Goal: Information Seeking & Learning: Find specific fact

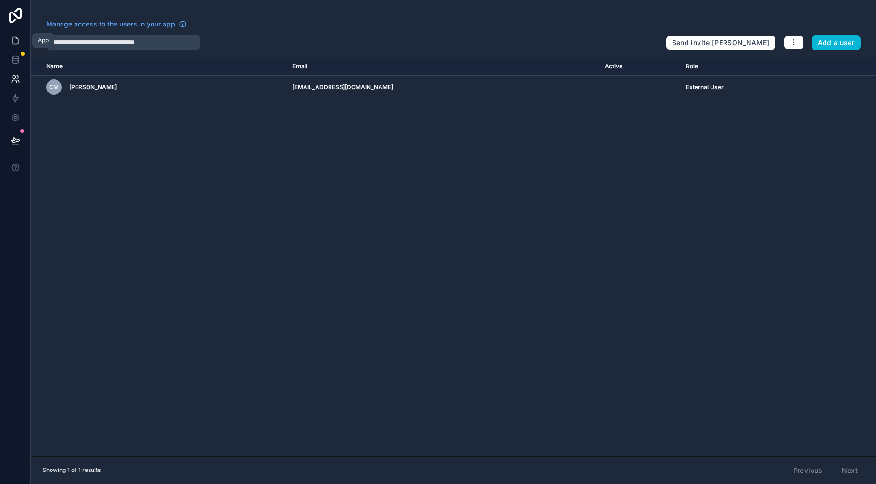
click at [11, 40] on icon at bounding box center [16, 41] width 10 height 10
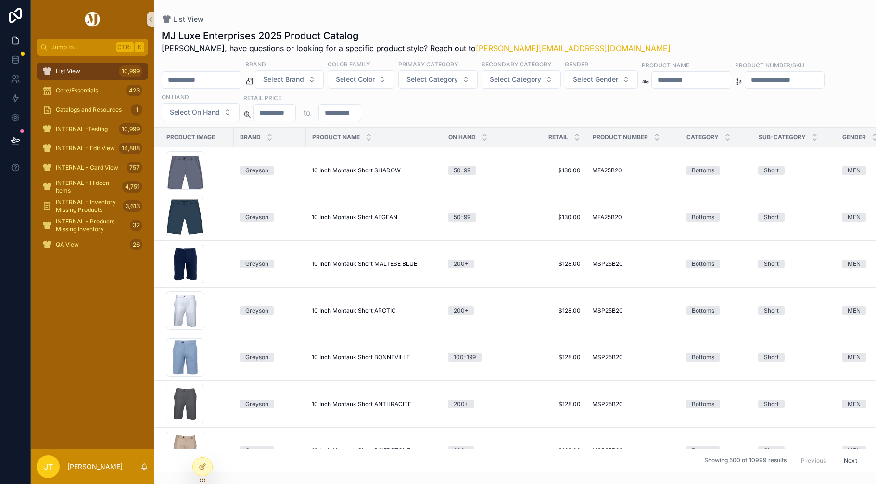
click at [193, 81] on input "scrollable content" at bounding box center [201, 79] width 79 height 13
paste input "********"
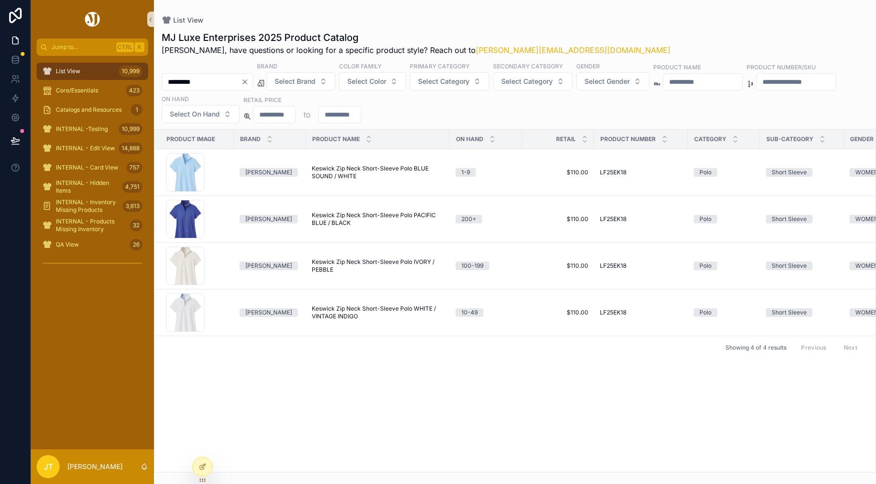
click at [409, 19] on div "List View" at bounding box center [515, 20] width 707 height 10
click at [185, 164] on div "LF25EK18-BSD.W .jpg" at bounding box center [185, 172] width 38 height 38
drag, startPoint x: 195, startPoint y: 81, endPoint x: 164, endPoint y: 80, distance: 31.8
click at [164, 80] on input "********" at bounding box center [201, 81] width 79 height 13
paste input "*"
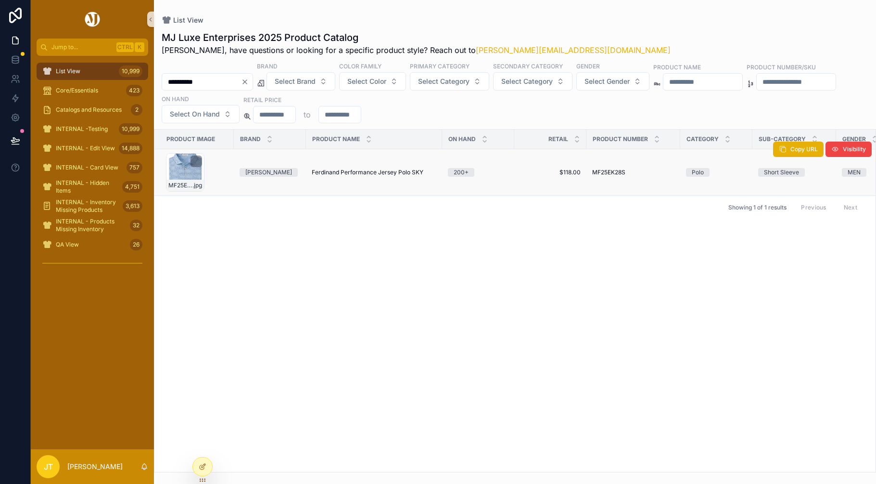
click at [187, 172] on div "MF25EK28S-SKY .jpg" at bounding box center [185, 172] width 38 height 38
drag, startPoint x: 196, startPoint y: 77, endPoint x: 153, endPoint y: 77, distance: 43.3
click at [153, 77] on div "Jump to... Ctrl K List View 10,999 Core/Essentials 423 Catalogs and Resources 1…" at bounding box center [453, 242] width 845 height 484
paste input "scrollable content"
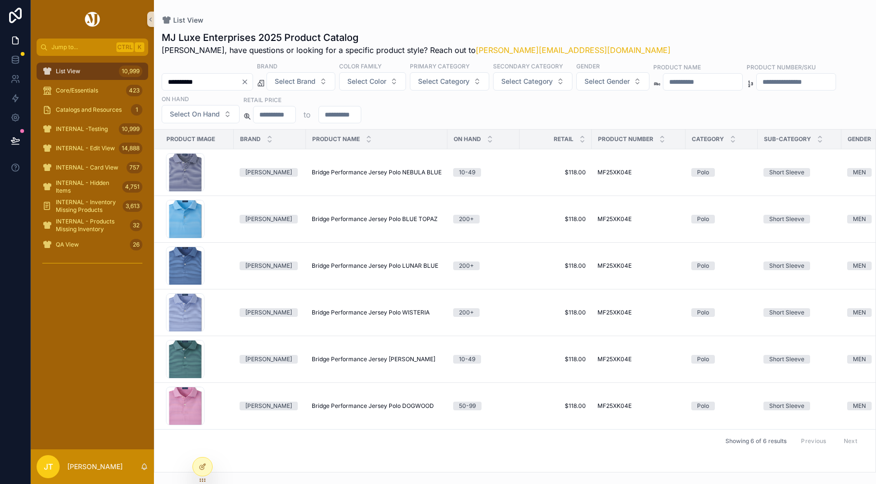
type input "*********"
click at [169, 258] on div "MF25XK04E-LUNAR .jpg" at bounding box center [185, 265] width 38 height 38
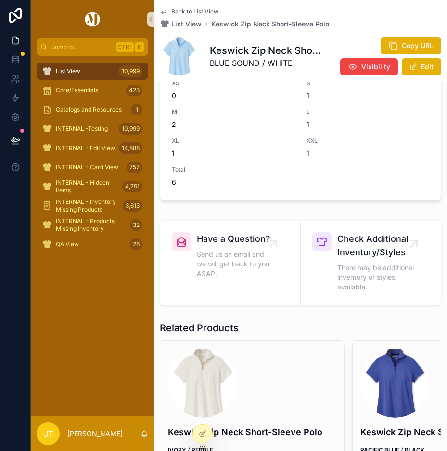
scroll to position [529, 0]
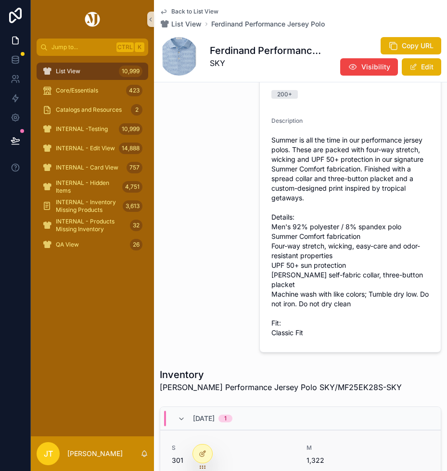
scroll to position [529, 0]
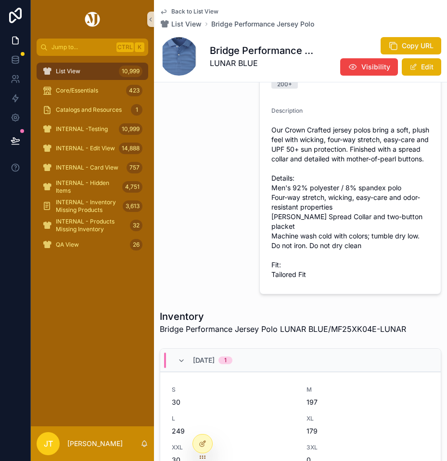
scroll to position [577, 0]
